Goal: Information Seeking & Learning: Learn about a topic

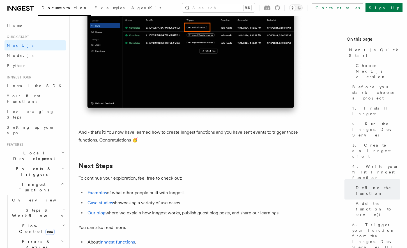
scroll to position [3471, 0]
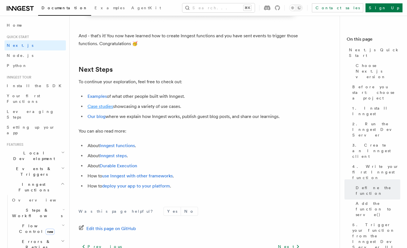
click at [107, 109] on link "Case studies" at bounding box center [101, 106] width 26 height 5
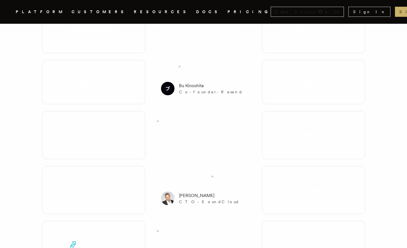
scroll to position [701, 0]
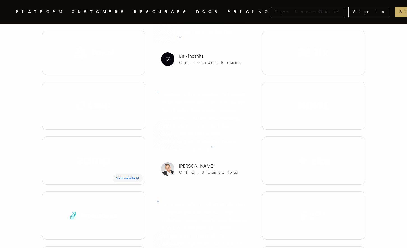
click at [124, 175] on link "Visit website" at bounding box center [128, 179] width 30 height 8
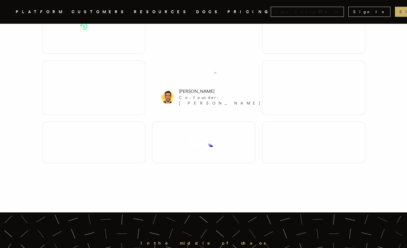
scroll to position [970, 0]
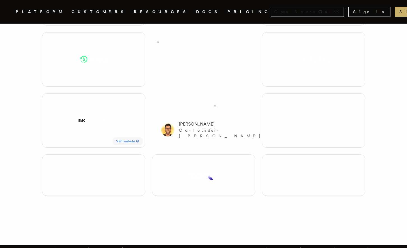
click at [135, 137] on link "Visit website" at bounding box center [128, 141] width 30 height 8
click at [305, 171] on img at bounding box center [313, 175] width 27 height 8
click at [219, 155] on div at bounding box center [203, 176] width 103 height 42
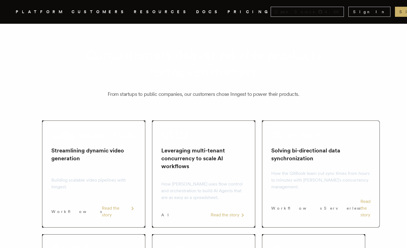
scroll to position [1, 0]
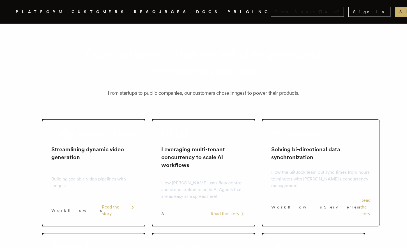
click at [350, 61] on h1 "Our customers deliver reliable products for their customers" at bounding box center [204, 62] width 296 height 35
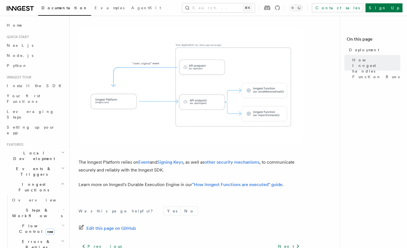
scroll to position [228, 0]
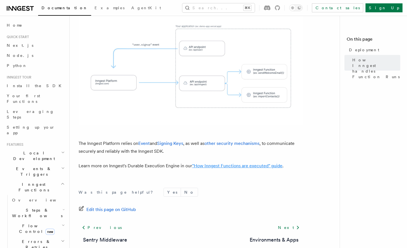
click at [212, 163] on link ""How Inngest Functions are executed" guide" at bounding box center [237, 165] width 90 height 5
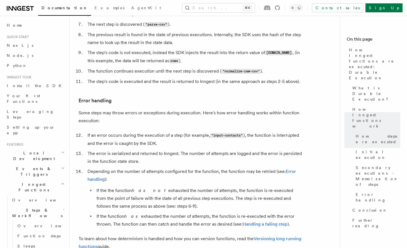
scroll to position [848, 0]
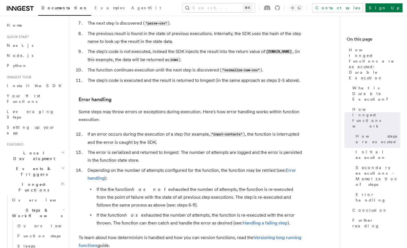
drag, startPoint x: 141, startPoint y: 193, endPoint x: 265, endPoint y: 192, distance: 124.0
click at [265, 212] on li "If the function has exhausted the number of attempts, the function is re-execut…" at bounding box center [199, 220] width 208 height 16
drag, startPoint x: 146, startPoint y: 202, endPoint x: 196, endPoint y: 201, distance: 49.4
click at [196, 212] on li "If the function has exhausted the number of attempts, the function is re-execut…" at bounding box center [199, 220] width 208 height 16
click at [203, 186] on li "If the the function has not exhausted the number of attempts, the function is r…" at bounding box center [199, 198] width 208 height 24
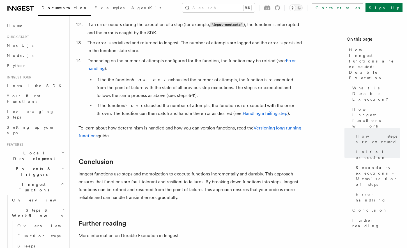
scroll to position [957, 0]
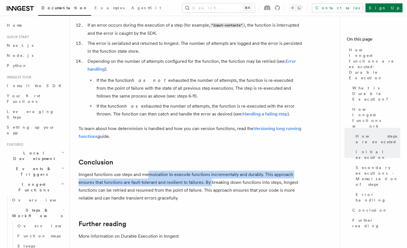
drag, startPoint x: 150, startPoint y: 153, endPoint x: 210, endPoint y: 159, distance: 60.6
click at [210, 171] on p "Inngest functions use steps and memoization to execute functions incrementally …" at bounding box center [191, 186] width 224 height 31
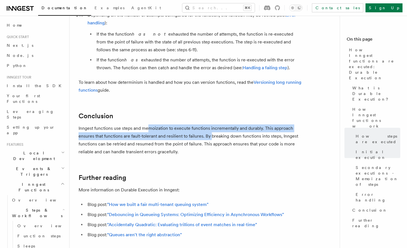
scroll to position [1003, 0]
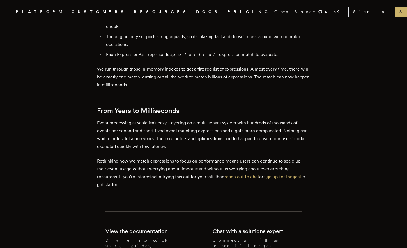
scroll to position [1834, 0]
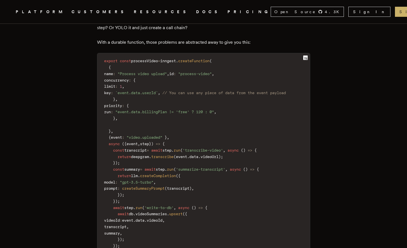
scroll to position [1195, 0]
